Goal: Information Seeking & Learning: Learn about a topic

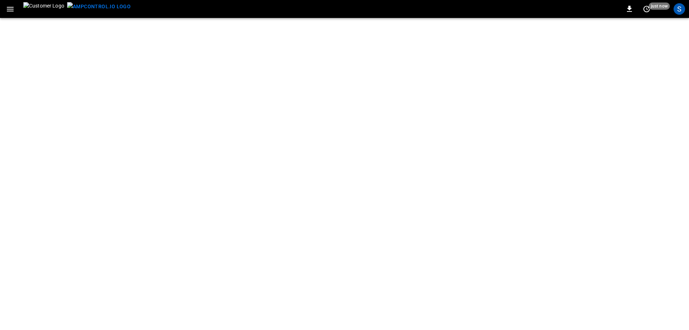
click at [349, 18] on html "0 just now S Refresh now Update every 5 sec Update every 30 sec Off COPEC - Gem…" at bounding box center [344, 9] width 689 height 18
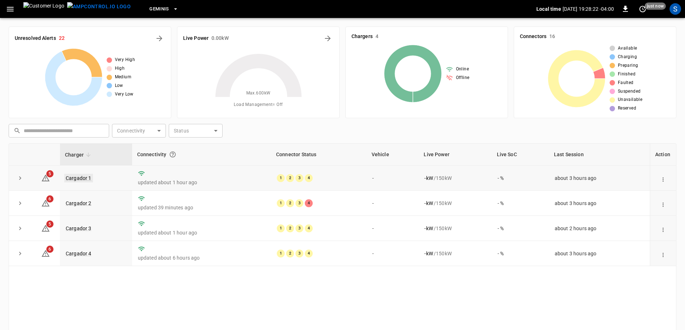
click at [73, 178] on link "Cargador 1" at bounding box center [78, 178] width 29 height 9
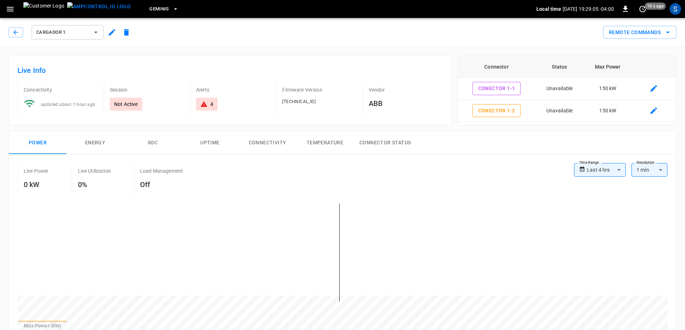
click at [23, 32] on div "Cargador 1" at bounding box center [71, 32] width 125 height 17
click at [19, 32] on icon "button" at bounding box center [15, 32] width 7 height 7
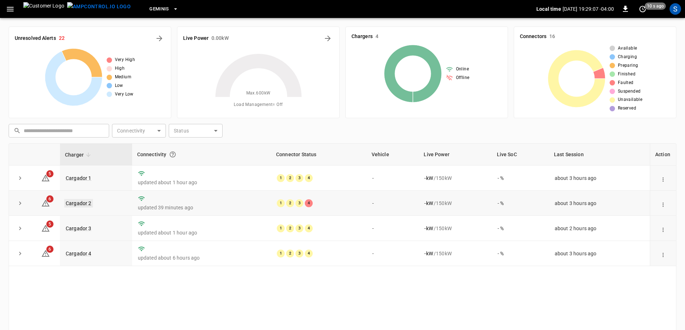
click at [79, 201] on link "Cargador 2" at bounding box center [78, 203] width 29 height 9
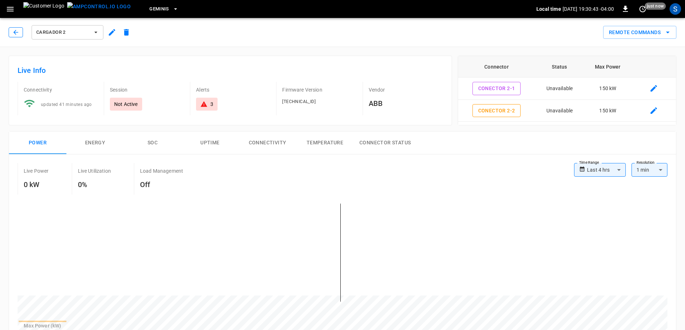
click at [14, 32] on icon "button" at bounding box center [15, 32] width 5 height 5
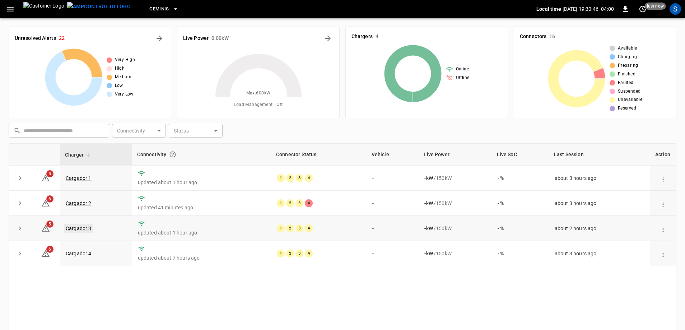
click at [79, 226] on link "Cargador 3" at bounding box center [78, 228] width 29 height 9
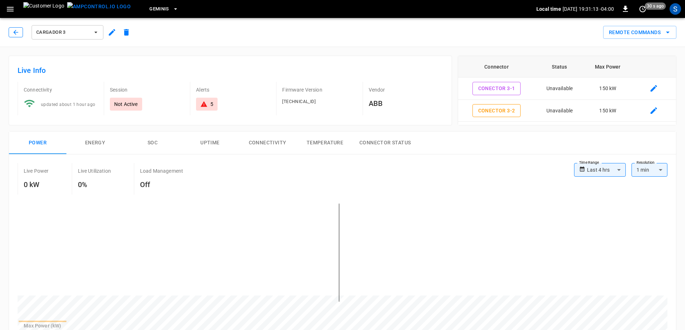
click at [21, 31] on button "button" at bounding box center [16, 32] width 14 height 10
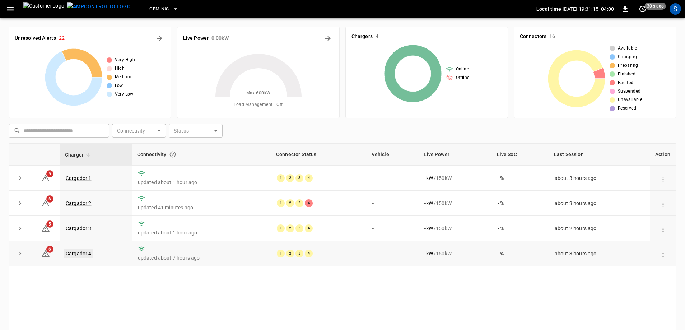
click at [67, 255] on link "Cargador 4" at bounding box center [78, 253] width 29 height 9
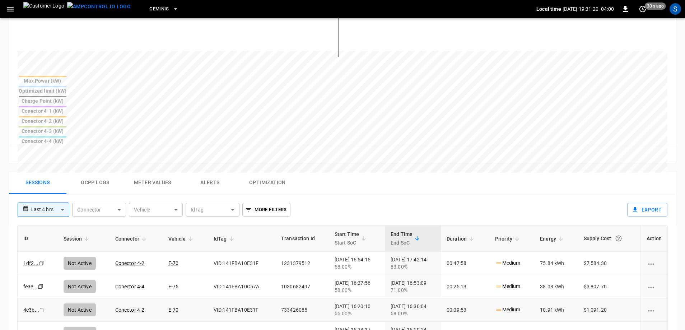
scroll to position [287, 0]
